Goal: Find specific page/section: Find specific page/section

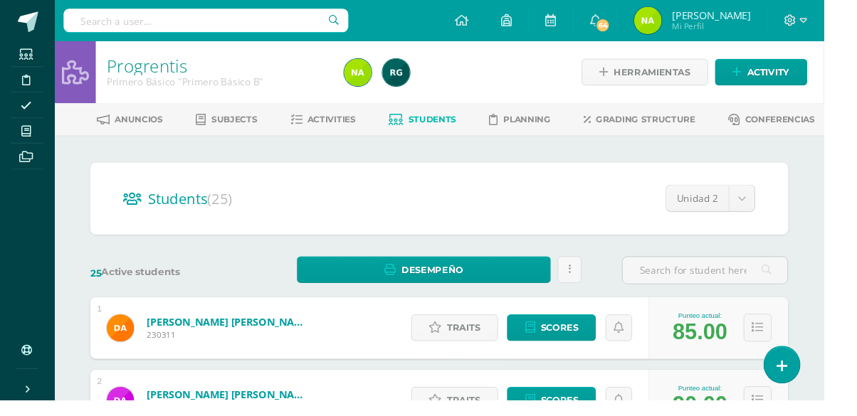
click at [15, 140] on span at bounding box center [27, 136] width 32 height 19
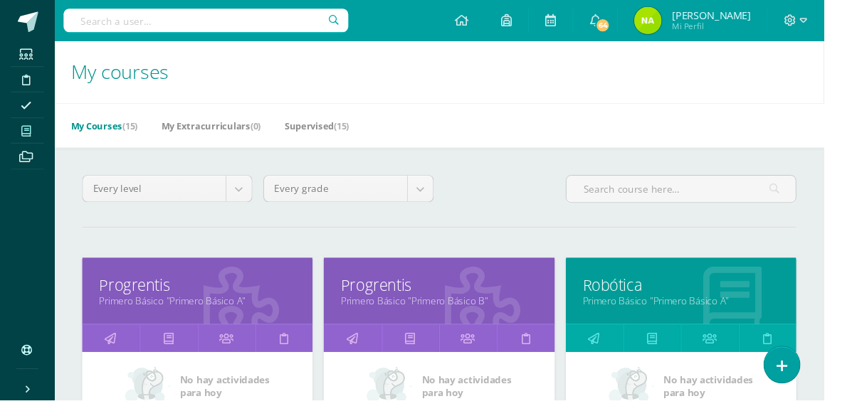
click at [777, 295] on link "Robótica" at bounding box center [708, 297] width 204 height 22
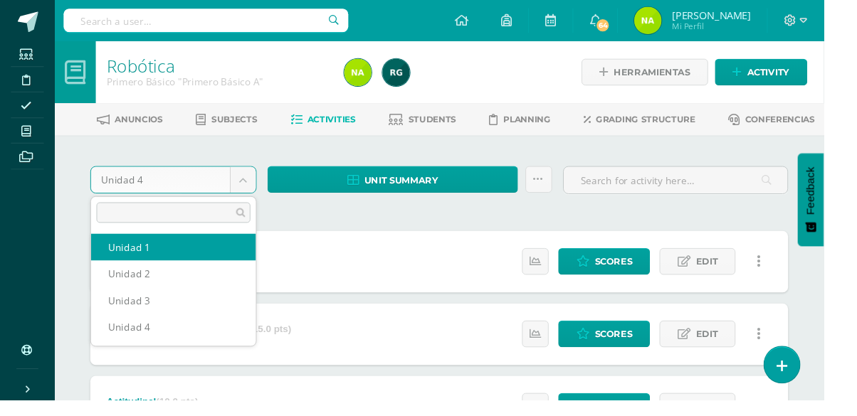
select select "Unidad 1"
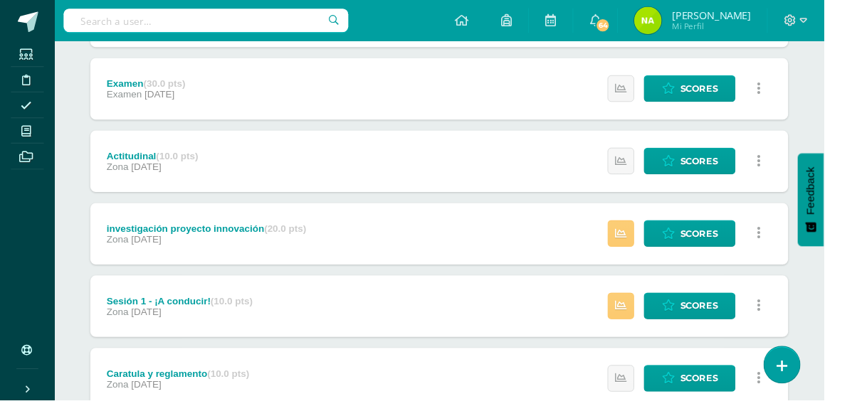
scroll to position [272, 0]
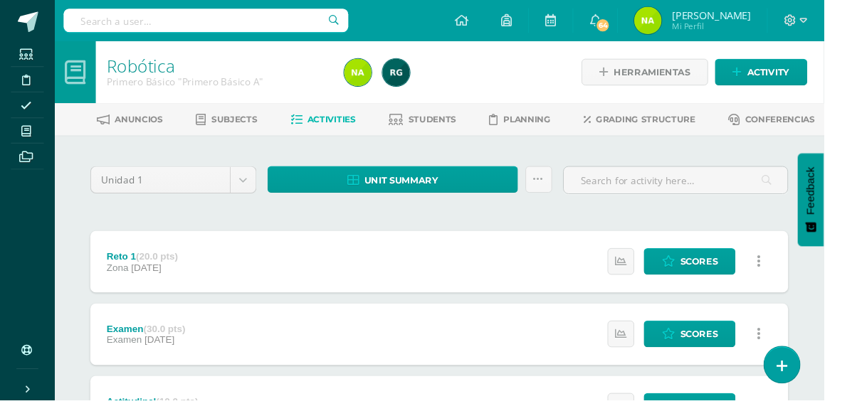
scroll to position [272, 0]
